Goal: Navigation & Orientation: Go to known website

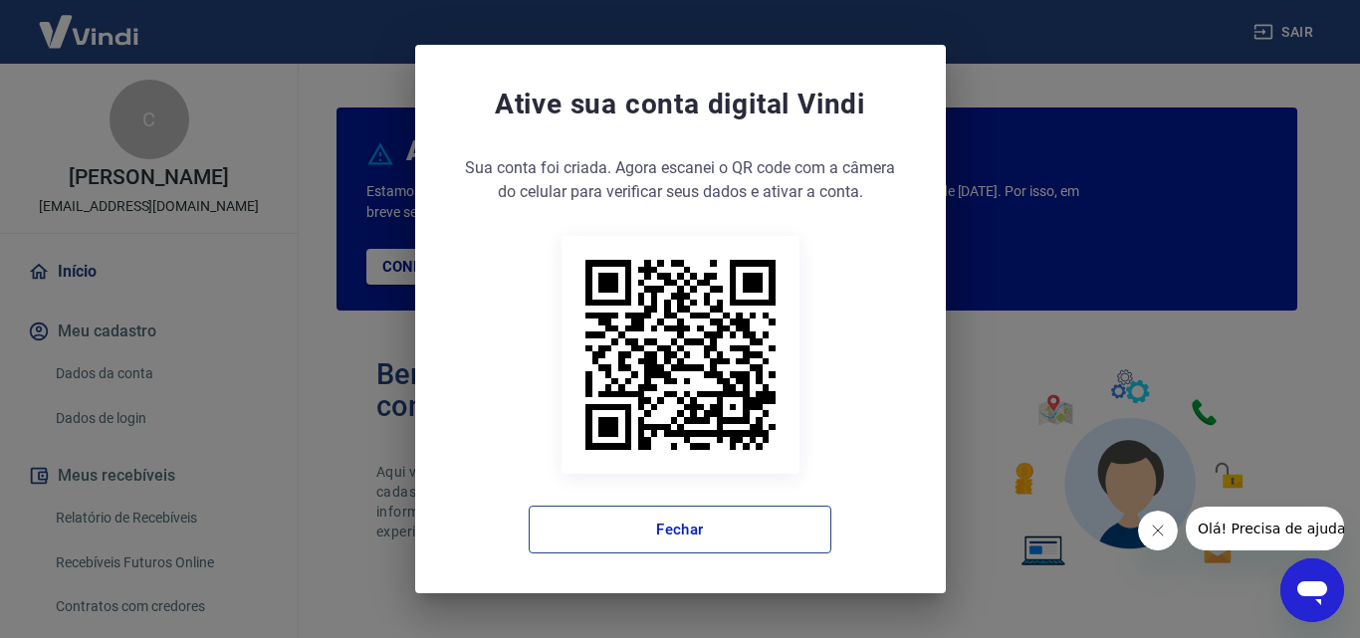
click at [666, 530] on button "Fechar" at bounding box center [680, 530] width 303 height 48
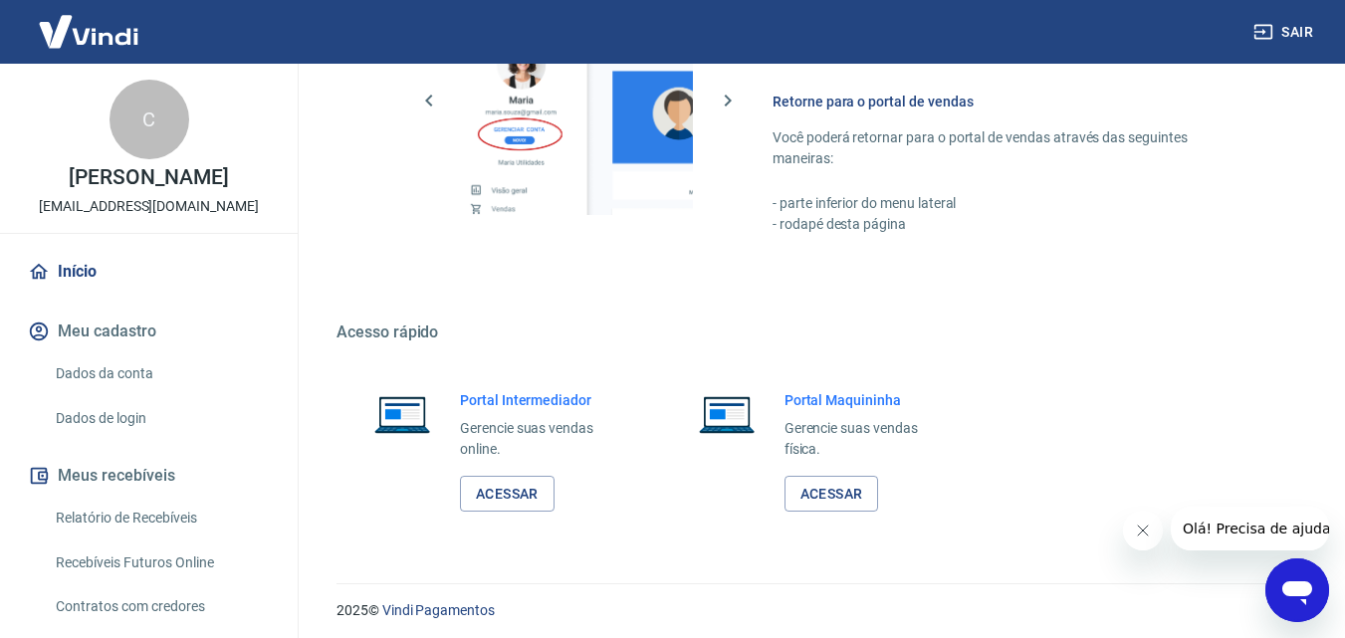
scroll to position [1202, 0]
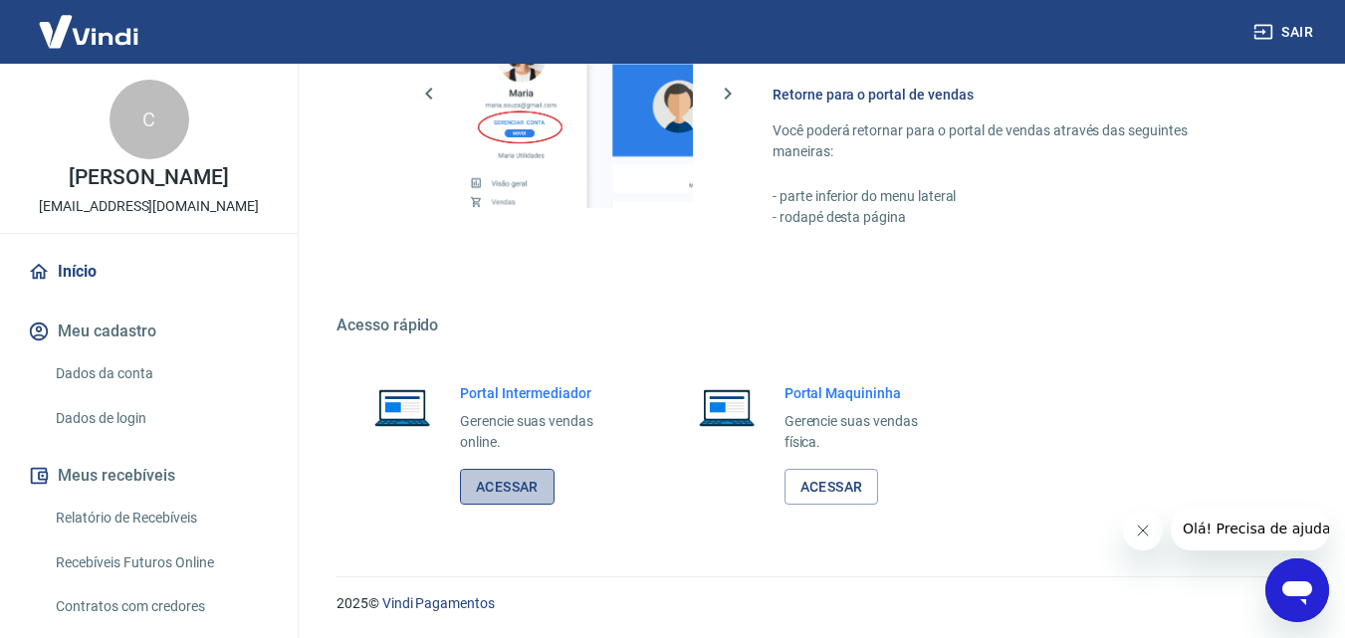
click at [492, 487] on link "Acessar" at bounding box center [507, 487] width 95 height 37
